Goal: Information Seeking & Learning: Find specific fact

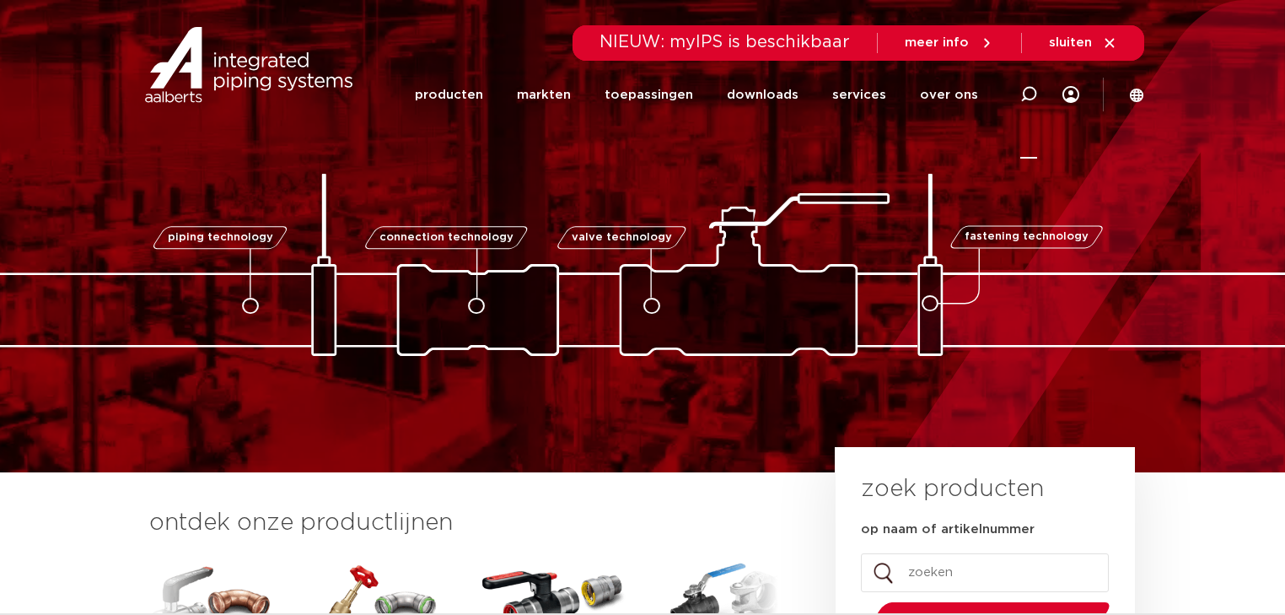
click at [1025, 91] on icon at bounding box center [1028, 94] width 17 height 17
paste input "6190063"
type input "6190063"
click button "Zoeken" at bounding box center [0, 0] width 0 height 0
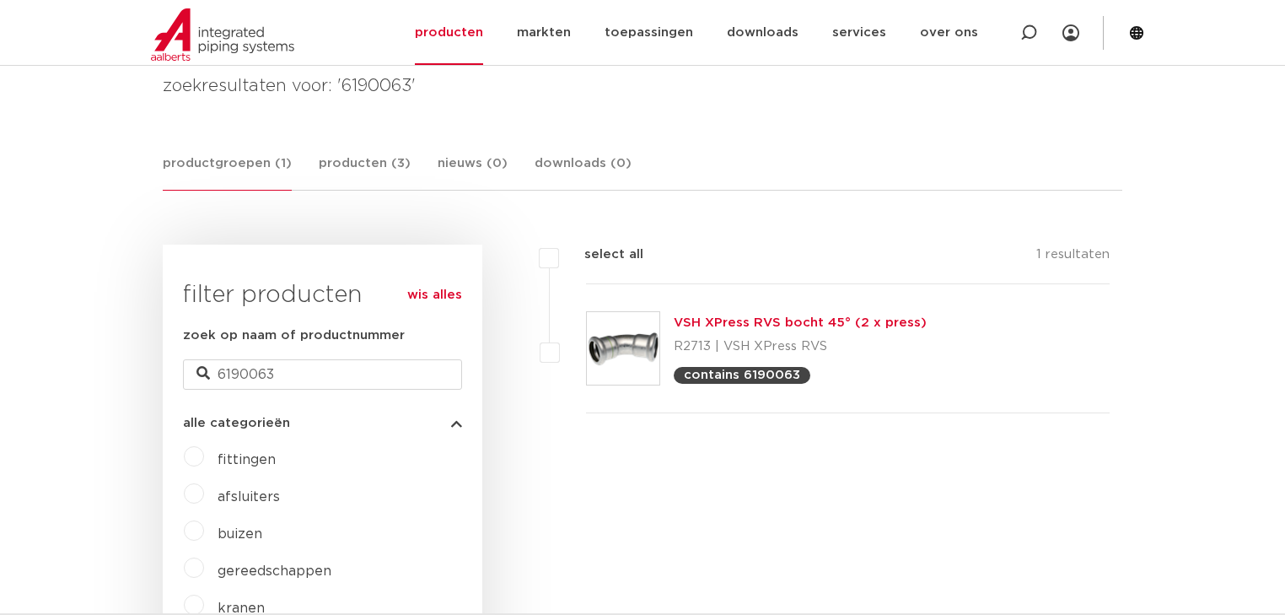
drag, startPoint x: 739, startPoint y: 324, endPoint x: 753, endPoint y: 326, distance: 14.4
click at [739, 324] on link "VSH XPress RVS bocht 45° (2 x press)" at bounding box center [800, 322] width 253 height 13
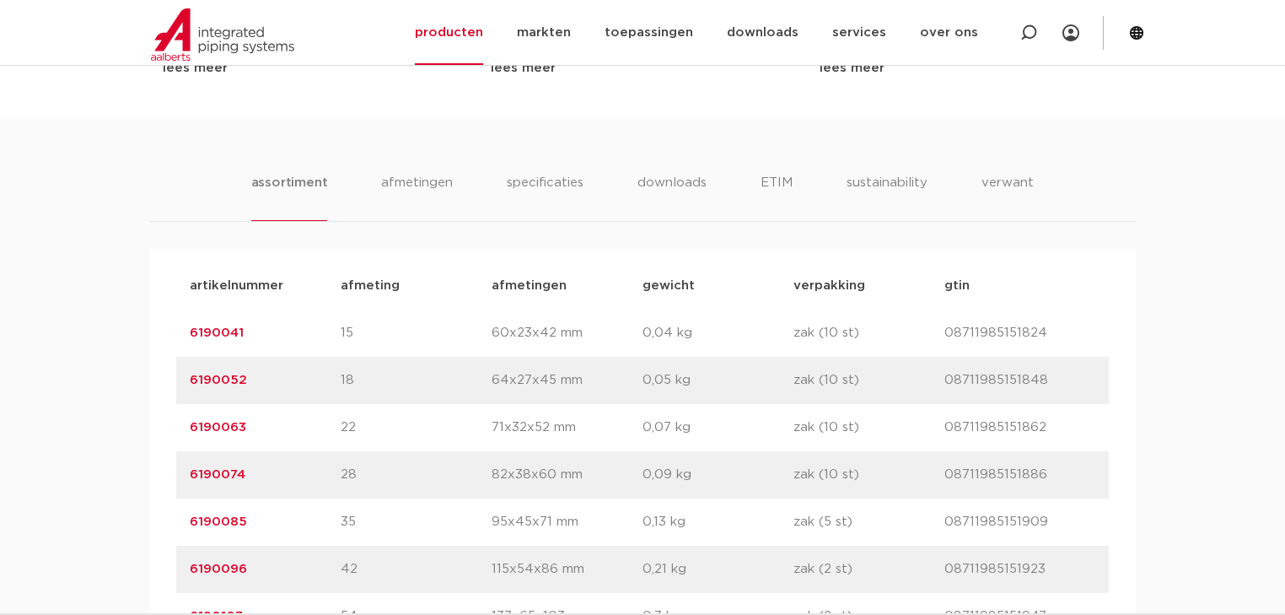
scroll to position [1012, 0]
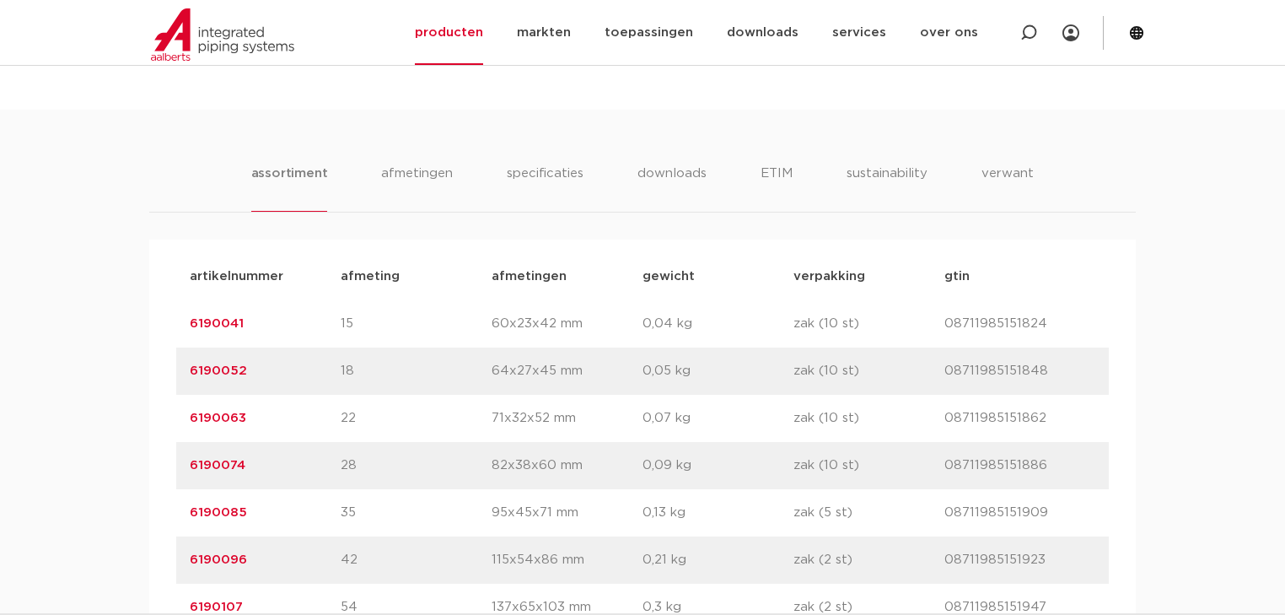
drag, startPoint x: 250, startPoint y: 423, endPoint x: 190, endPoint y: 427, distance: 60.8
click at [190, 427] on p "6190063" at bounding box center [265, 418] width 151 height 20
copy link "6190063"
click at [1032, 30] on icon at bounding box center [1028, 32] width 17 height 17
paste input "6190173"
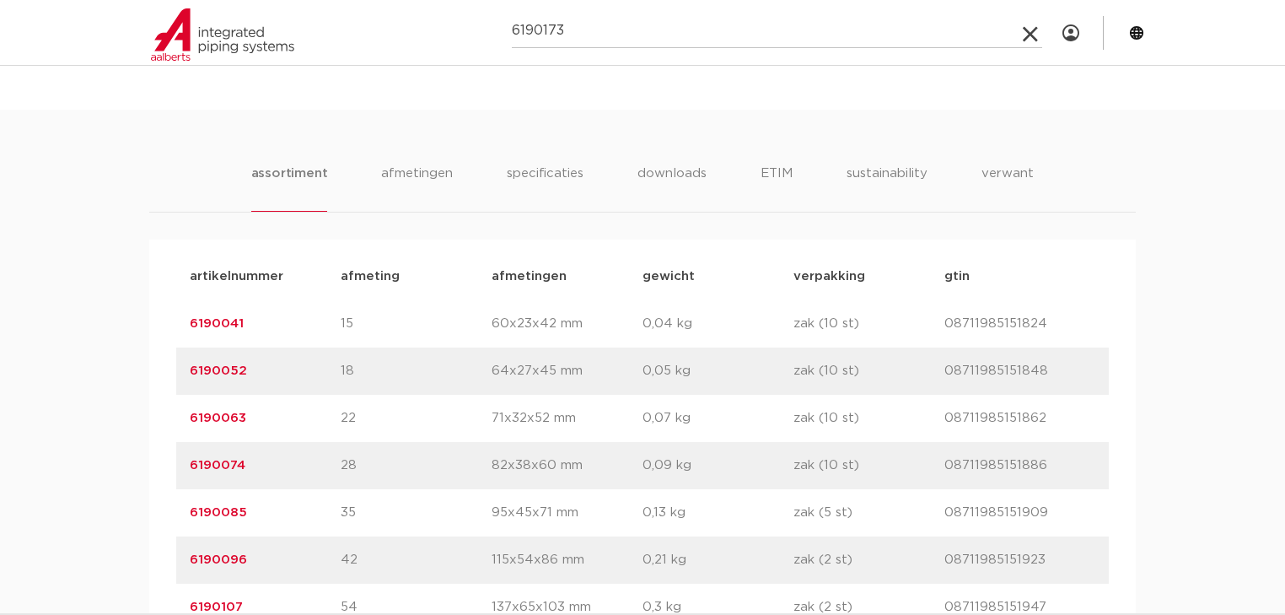
type input "6190173"
click button "Zoeken" at bounding box center [0, 0] width 0 height 0
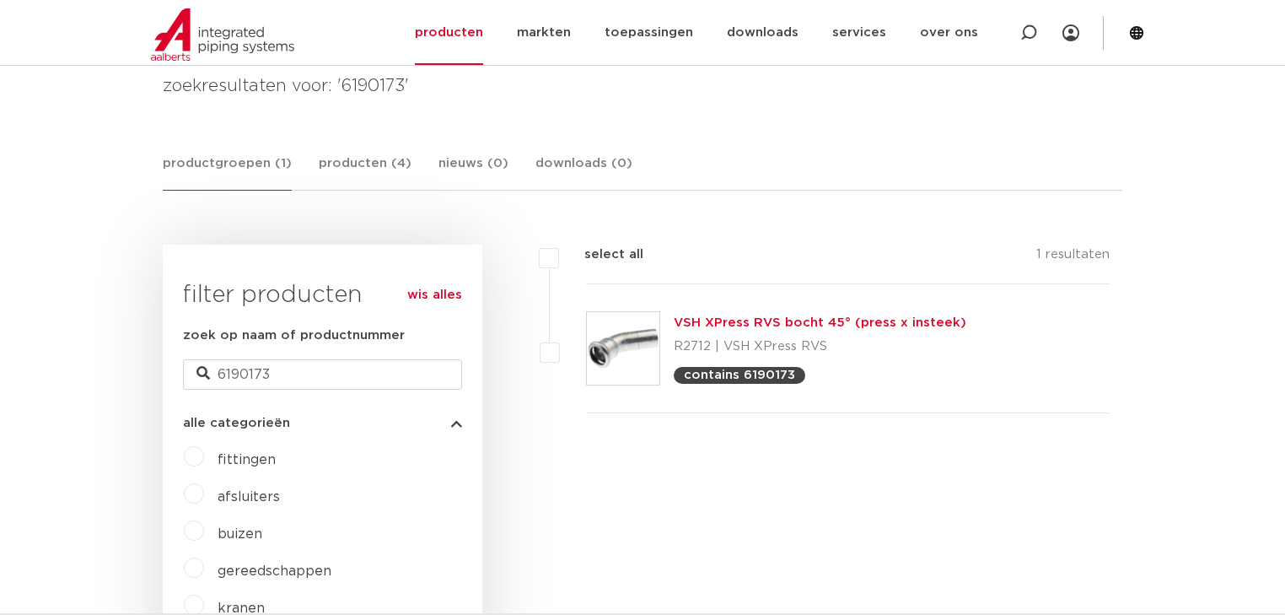
click at [786, 326] on link "VSH XPress RVS bocht 45° (press x insteek)" at bounding box center [820, 322] width 293 height 13
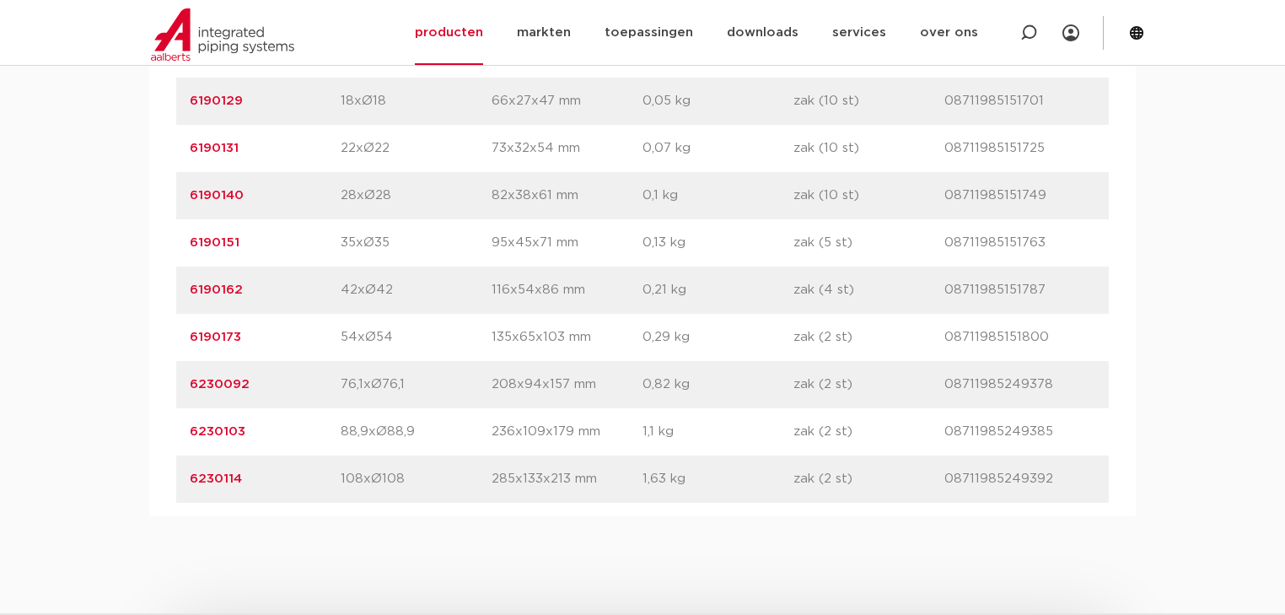
scroll to position [1349, 0]
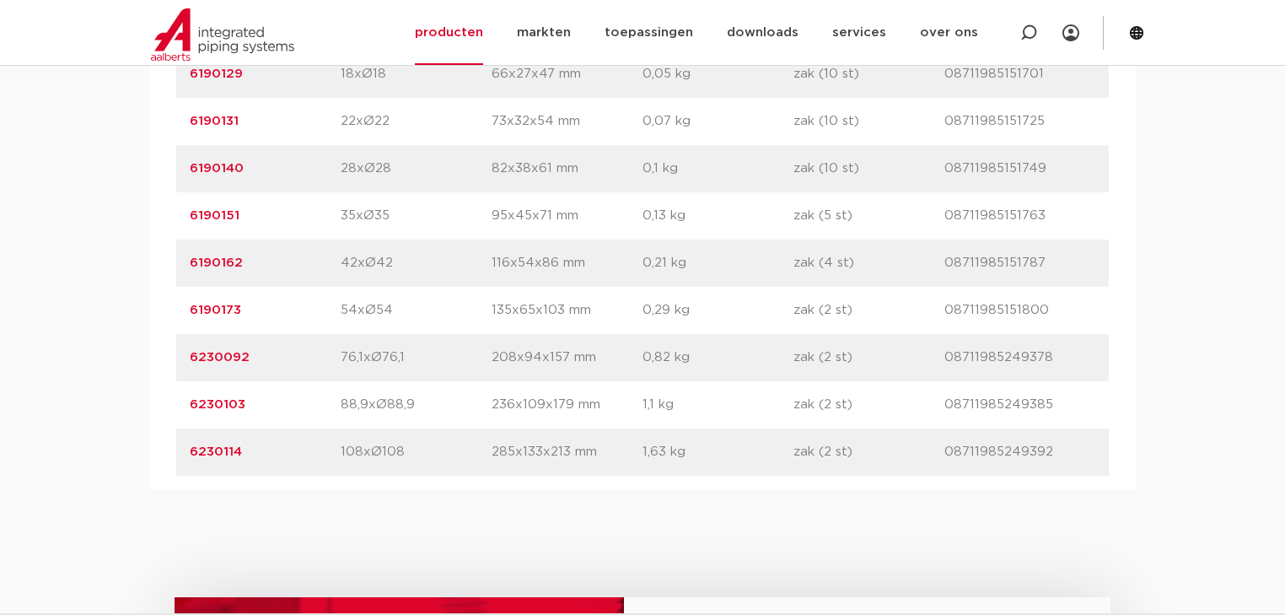
drag, startPoint x: 1051, startPoint y: 309, endPoint x: 945, endPoint y: 312, distance: 106.3
click at [945, 312] on p "08711985151800" at bounding box center [1020, 310] width 151 height 20
copy p "08711985151800"
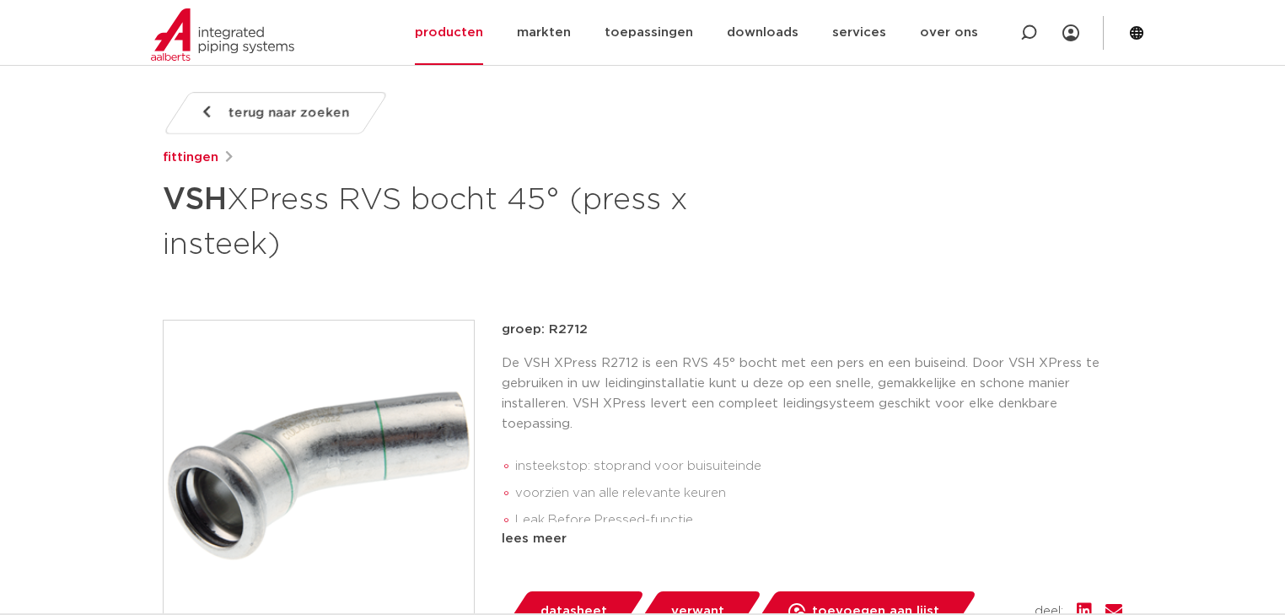
scroll to position [202, 0]
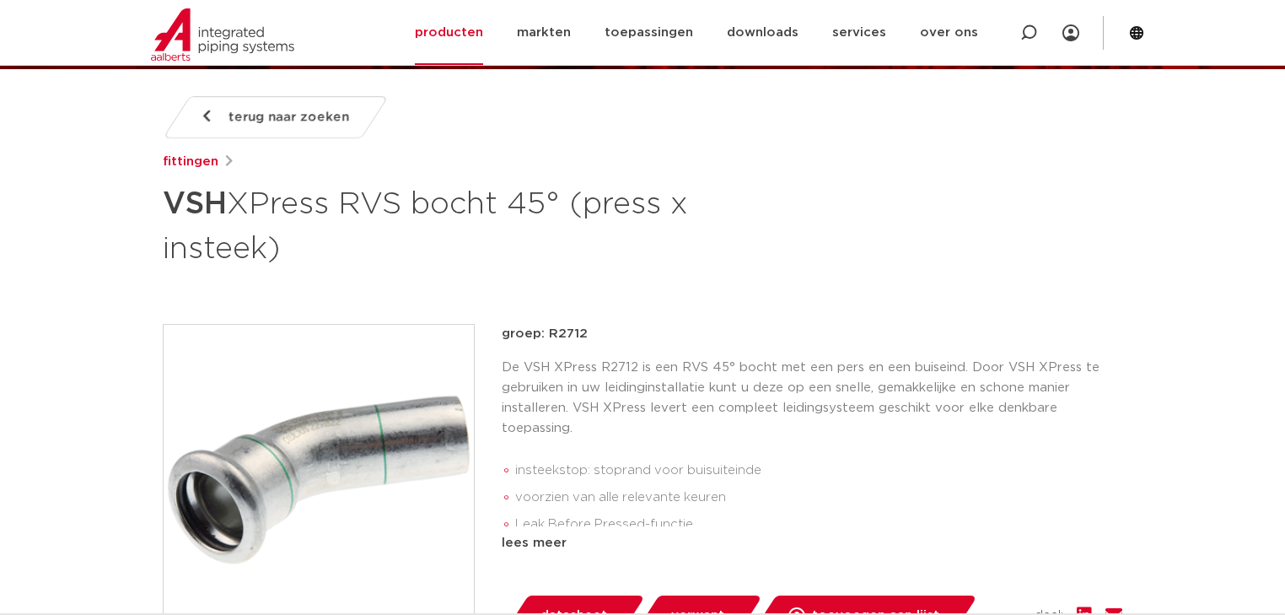
drag, startPoint x: 584, startPoint y: 330, endPoint x: 550, endPoint y: 334, distance: 34.0
click at [550, 334] on p "groep: R2712" at bounding box center [812, 334] width 621 height 20
copy p "R2712"
